Goal: Task Accomplishment & Management: Manage account settings

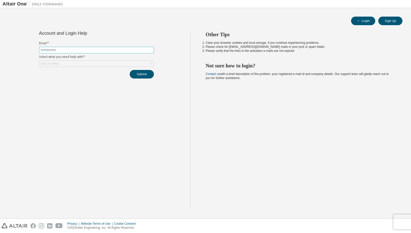
click at [82, 50] on input "text" at bounding box center [96, 50] width 112 height 4
type input "**********"
click at [64, 64] on div "Click to select" at bounding box center [96, 64] width 114 height 6
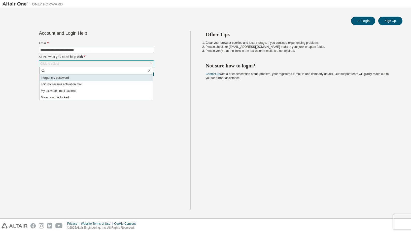
click at [61, 78] on li "I forgot my password" at bounding box center [96, 78] width 113 height 7
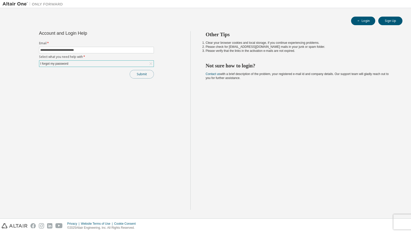
click at [147, 74] on button "Submit" at bounding box center [142, 74] width 24 height 9
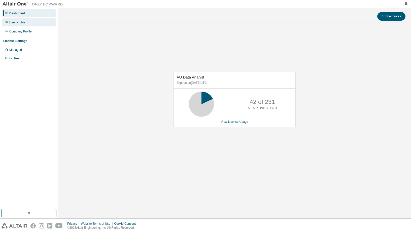
click at [20, 24] on div "User Profile" at bounding box center [29, 22] width 54 height 8
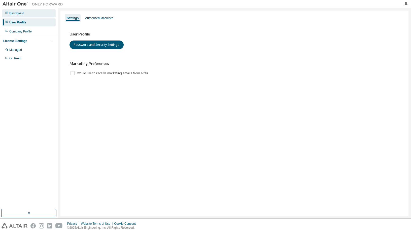
click at [21, 17] on div "Dashboard" at bounding box center [29, 13] width 54 height 8
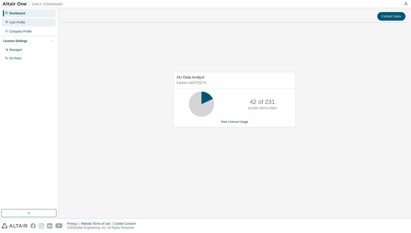
click at [16, 21] on div "User Profile" at bounding box center [17, 22] width 16 height 4
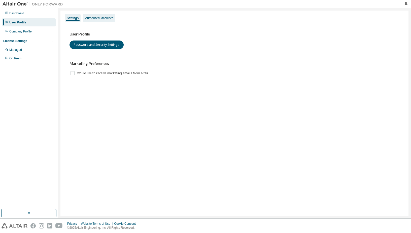
click at [109, 19] on div "Authorized Machines" at bounding box center [99, 18] width 28 height 4
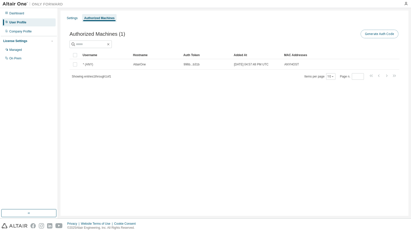
click at [381, 36] on button "Generate Auth Code" at bounding box center [380, 34] width 38 height 9
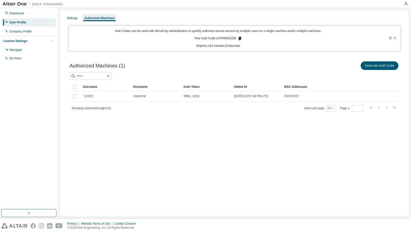
click at [224, 38] on p "Your Auth Code is: PHMNZ3ZM" at bounding box center [218, 38] width 48 height 5
copy p "PHMNZ3ZM"
click at [206, 128] on div "Settings Authorized Machines Auth Codes can be used with Almutil by administrat…" at bounding box center [234, 114] width 348 height 206
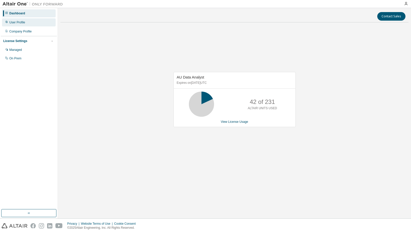
click at [21, 24] on div "User Profile" at bounding box center [17, 22] width 16 height 4
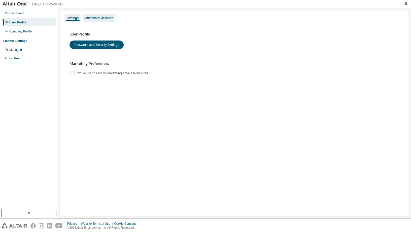
click at [106, 19] on div "Authorized Machines" at bounding box center [99, 18] width 28 height 4
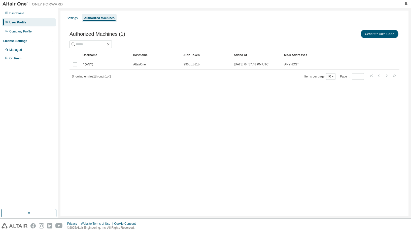
click at [23, 22] on div "User Profile" at bounding box center [17, 22] width 17 height 4
click at [78, 17] on div "Settings" at bounding box center [72, 18] width 15 height 8
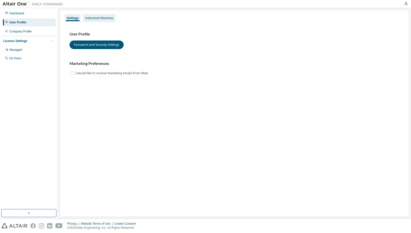
click at [94, 19] on div "Authorized Machines" at bounding box center [99, 18] width 28 height 4
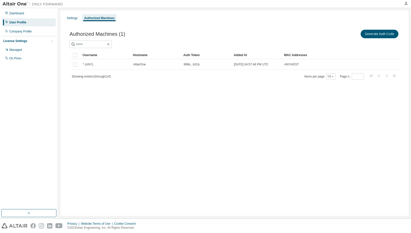
click at [19, 5] on img at bounding box center [34, 4] width 63 height 5
click at [18, 12] on div "Dashboard" at bounding box center [16, 13] width 15 height 4
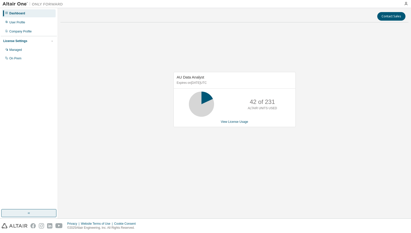
click at [32, 214] on button "button" at bounding box center [28, 213] width 55 height 8
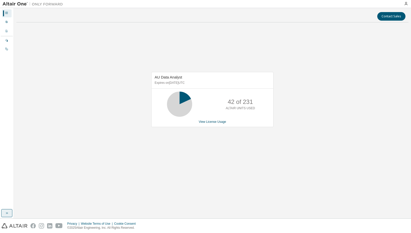
click at [10, 212] on button "button" at bounding box center [6, 213] width 11 height 8
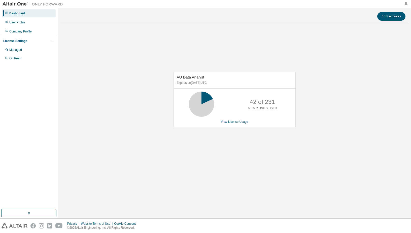
click at [406, 3] on icon "button" at bounding box center [406, 4] width 4 height 4
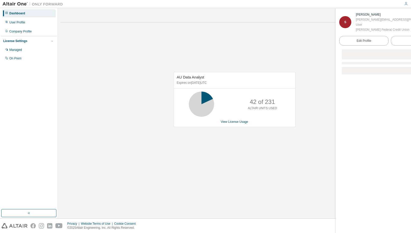
click at [252, 45] on div "AU Data Analyst Expires on March 29, 2026 UTC 42 of 231 ALTAIR UNITS USED View …" at bounding box center [234, 102] width 348 height 152
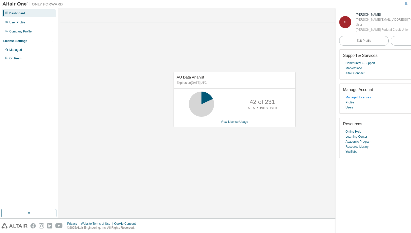
click at [353, 98] on link "Managed Licenses" at bounding box center [358, 97] width 25 height 5
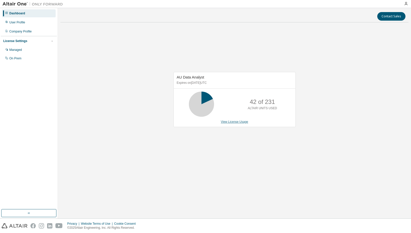
click at [239, 122] on link "View License Usage" at bounding box center [234, 122] width 27 height 4
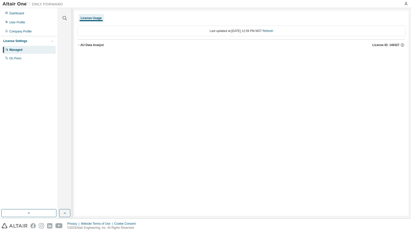
click at [80, 44] on icon "button" at bounding box center [78, 45] width 3 height 3
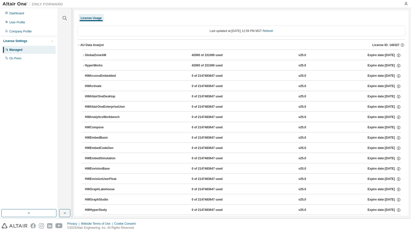
click at [80, 44] on icon "button" at bounding box center [78, 45] width 3 height 3
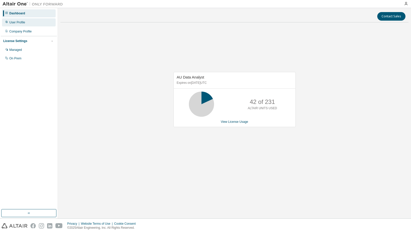
click at [22, 23] on div "User Profile" at bounding box center [17, 22] width 16 height 4
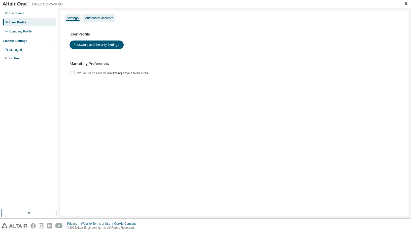
click at [94, 16] on div "Authorized Machines" at bounding box center [99, 18] width 28 height 4
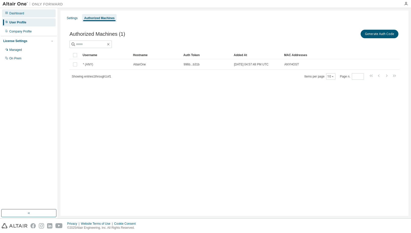
click at [15, 12] on div "Dashboard" at bounding box center [16, 13] width 15 height 4
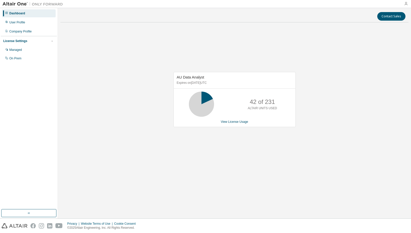
click at [406, 3] on icon "button" at bounding box center [406, 4] width 4 height 4
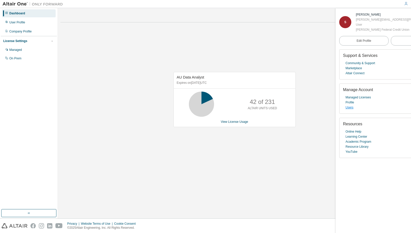
click at [346, 109] on link "Users" at bounding box center [350, 107] width 8 height 5
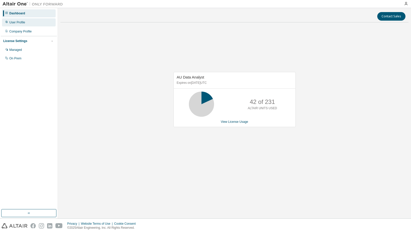
click at [15, 23] on div "User Profile" at bounding box center [17, 22] width 16 height 4
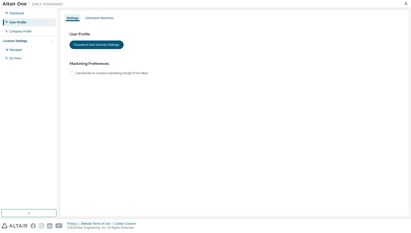
click at [299, 105] on div "Settings Authorized Machines User Profile Password and Security Settings Market…" at bounding box center [234, 114] width 348 height 206
click at [290, 96] on div "Settings Authorized Machines User Profile Password and Security Settings Market…" at bounding box center [234, 114] width 348 height 206
click at [285, 94] on div "Settings Authorized Machines User Profile Password and Security Settings Market…" at bounding box center [234, 114] width 348 height 206
click at [20, 14] on div "Dashboard" at bounding box center [16, 13] width 15 height 4
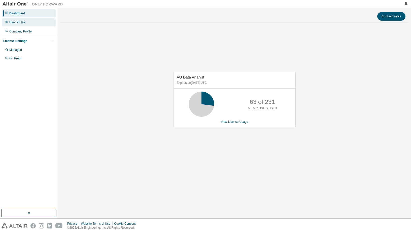
click at [22, 22] on div "User Profile" at bounding box center [17, 22] width 16 height 4
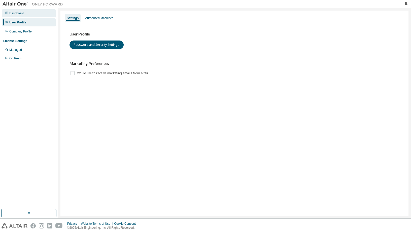
click at [19, 14] on div "Dashboard" at bounding box center [16, 13] width 15 height 4
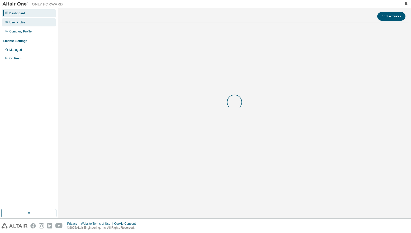
click at [18, 24] on div "User Profile" at bounding box center [17, 22] width 16 height 4
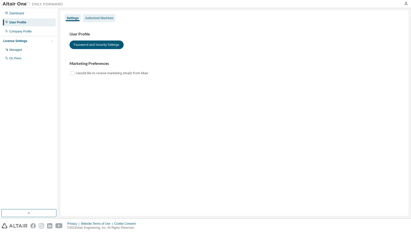
click at [106, 18] on div "Authorized Machines" at bounding box center [99, 18] width 28 height 4
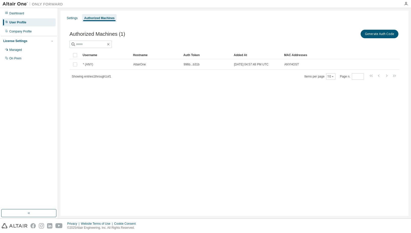
click at [87, 19] on div "Authorized Machines" at bounding box center [99, 18] width 30 height 4
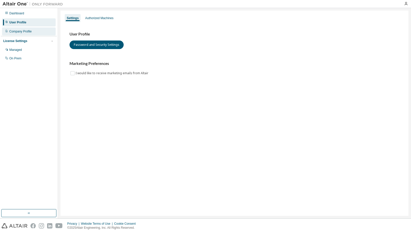
click at [22, 31] on div "Company Profile" at bounding box center [20, 31] width 22 height 4
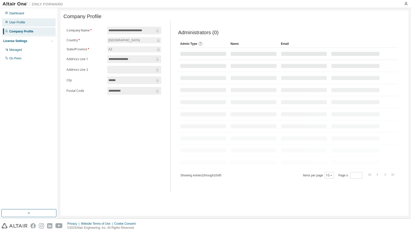
click at [21, 22] on div "User Profile" at bounding box center [17, 22] width 16 height 4
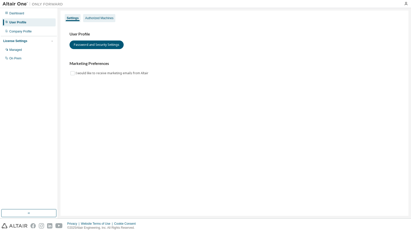
click at [105, 17] on div "Authorized Machines" at bounding box center [99, 18] width 28 height 4
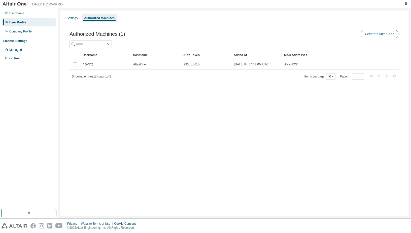
click at [379, 35] on button "Generate Auth Code" at bounding box center [380, 34] width 38 height 9
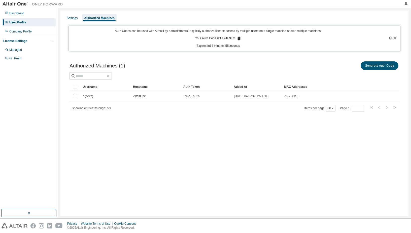
click at [227, 39] on p "Your Auth Code is: FE41F9EO" at bounding box center [218, 38] width 46 height 5
copy p "FE41F9EO"
click at [194, 138] on div "Settings Authorized Machines Auth Codes can be used with Almutil by administrat…" at bounding box center [234, 114] width 348 height 206
click at [72, 16] on div "Settings" at bounding box center [72, 18] width 11 height 4
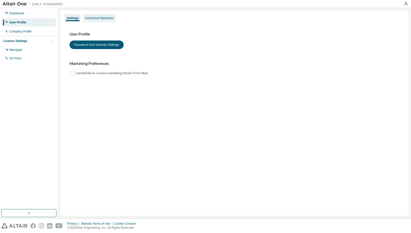
click at [102, 20] on div "Authorized Machines" at bounding box center [99, 18] width 28 height 4
